Goal: Information Seeking & Learning: Learn about a topic

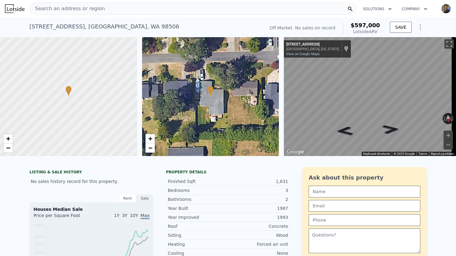
click at [196, 12] on div "Search an address or region" at bounding box center [193, 8] width 327 height 12
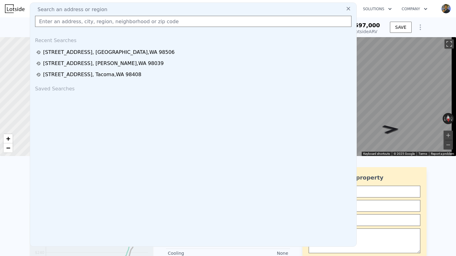
type input "[STREET_ADDRESS]"
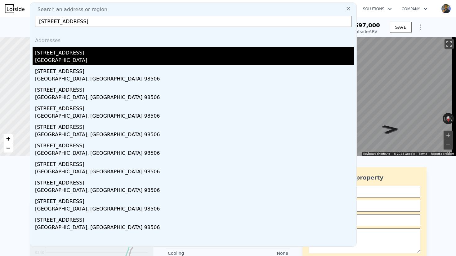
click at [126, 58] on div "[GEOGRAPHIC_DATA]" at bounding box center [194, 61] width 319 height 9
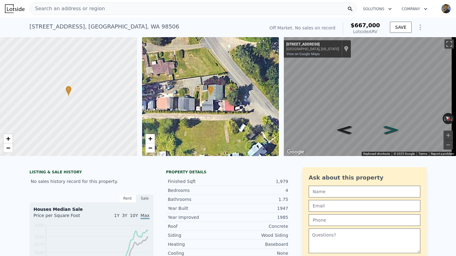
click at [393, 130] on icon "Go Northwest, Gull Harbor Rd NE" at bounding box center [390, 130] width 29 height 12
click at [393, 130] on icon "Go Northwest, Gull Harbor Rd NE" at bounding box center [391, 130] width 29 height 12
click at [348, 129] on icon "Go Southeast, Gull Harbor Rd NE" at bounding box center [345, 129] width 36 height 14
click at [348, 129] on icon "Go Southeast, Gull Harbor Rd NE" at bounding box center [344, 128] width 35 height 13
click at [346, 130] on icon "Go Southeast, Gull Harbor Rd NE" at bounding box center [345, 129] width 36 height 14
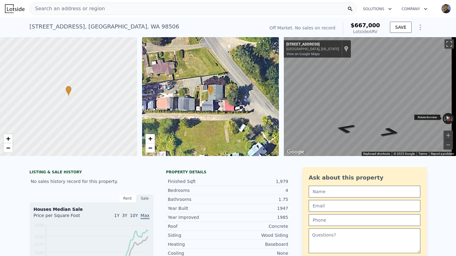
click at [415, 112] on div "← Move left → Move right ↑ Move up ↓ Move down + Zoom in - Zoom out [STREET_ADD…" at bounding box center [370, 96] width 172 height 119
click at [391, 130] on icon "Go Northwest, Gull Harbor Rd NE" at bounding box center [387, 131] width 44 height 14
